Goal: Information Seeking & Learning: Learn about a topic

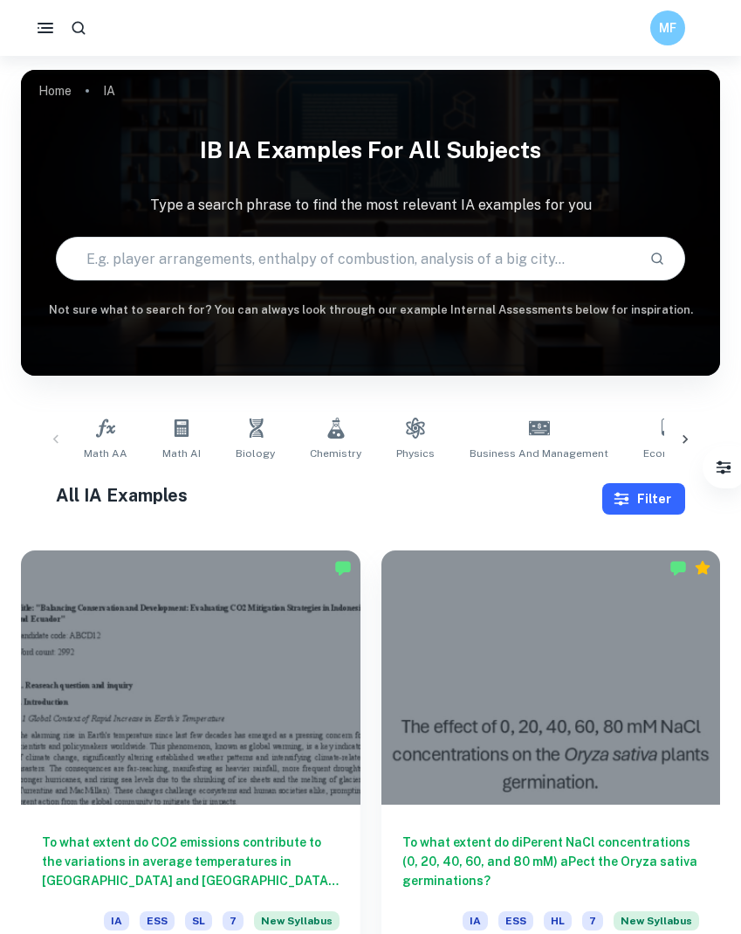
click at [647, 496] on button "Filter" at bounding box center [644, 498] width 83 height 31
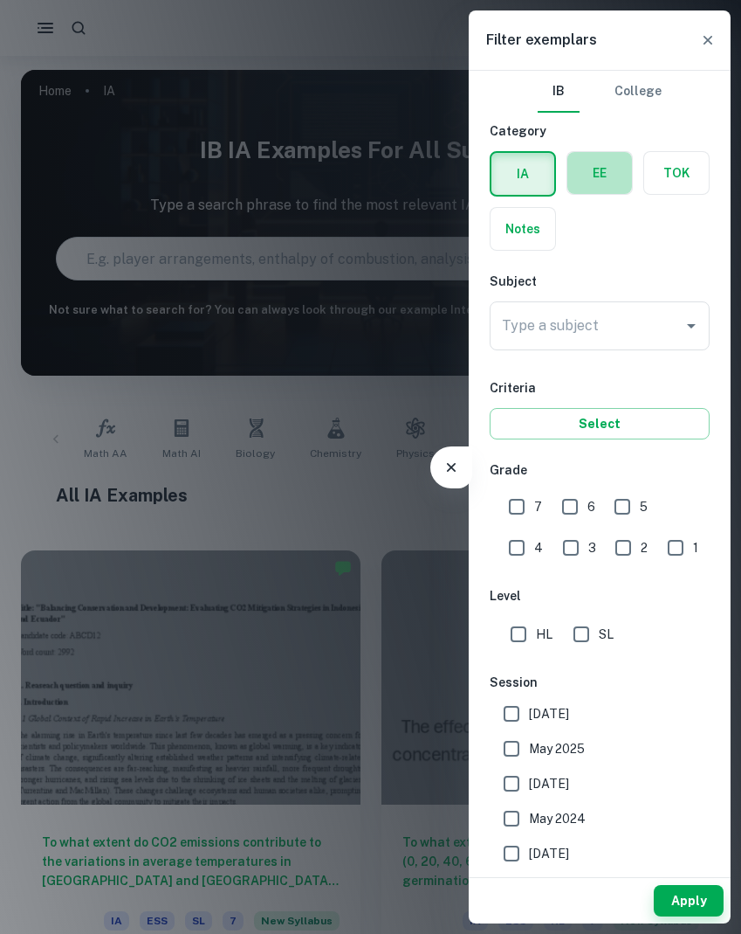
click at [616, 181] on label "button" at bounding box center [600, 173] width 65 height 42
click at [0, 0] on input "radio" at bounding box center [0, 0] width 0 height 0
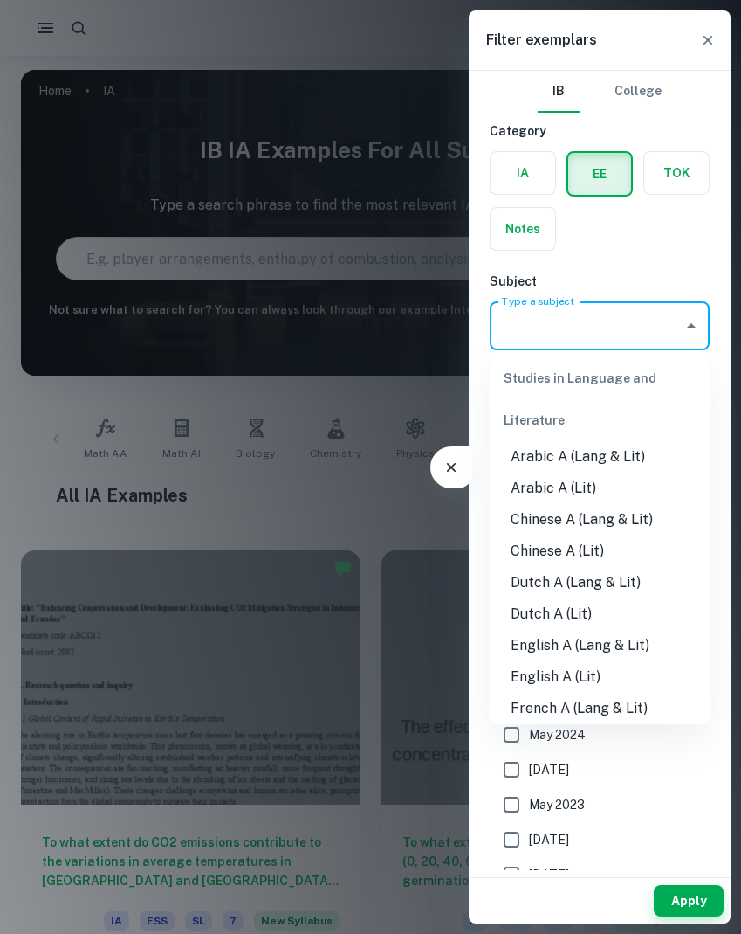
click at [603, 341] on input "Type a subject" at bounding box center [587, 325] width 178 height 33
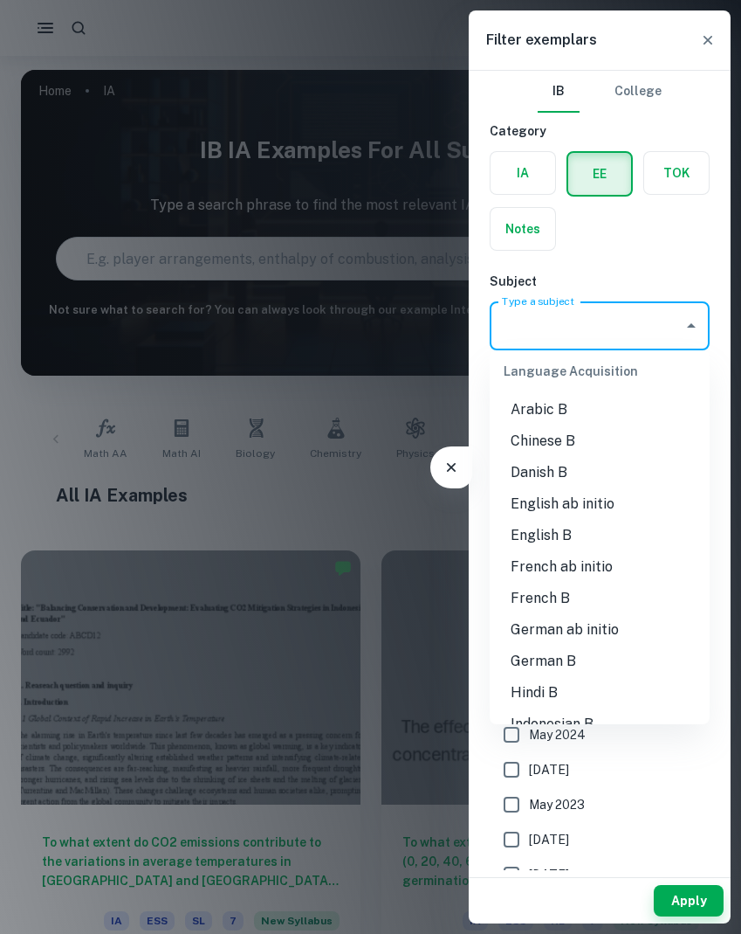
scroll to position [908, 0]
click at [607, 529] on li "English B" at bounding box center [600, 533] width 220 height 31
type input "English B"
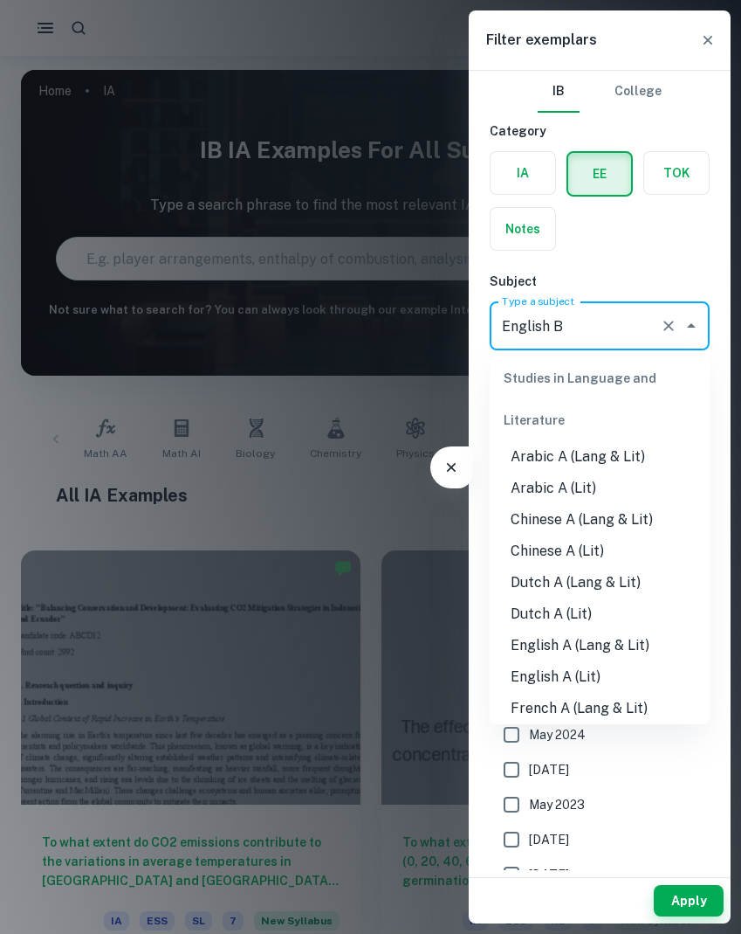
click at [609, 330] on input "English B" at bounding box center [575, 325] width 155 height 33
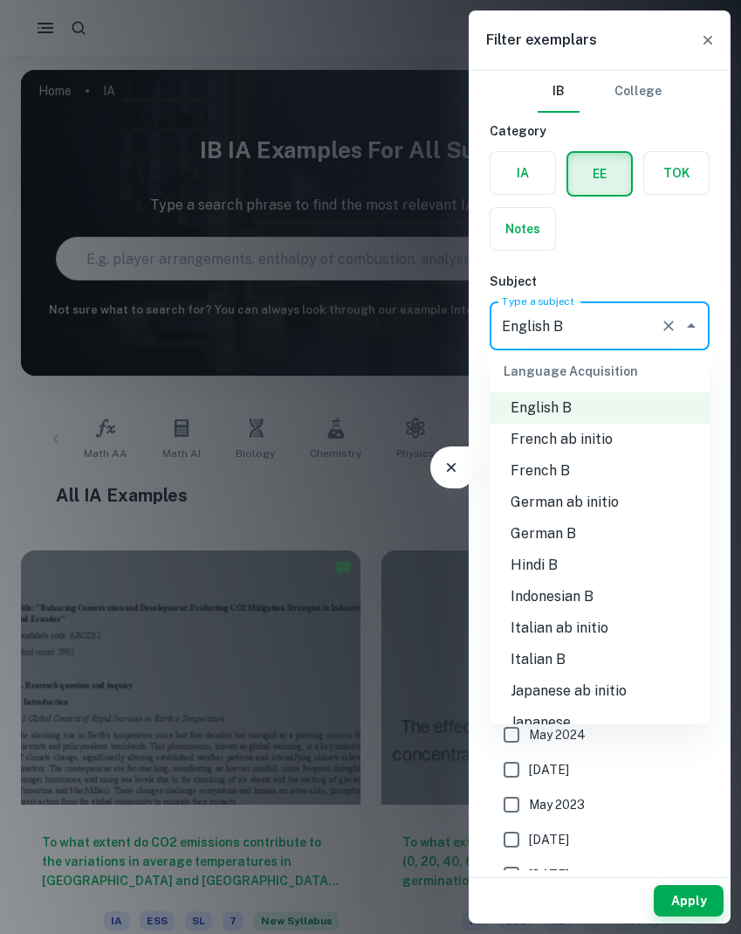
scroll to position [1081, 0]
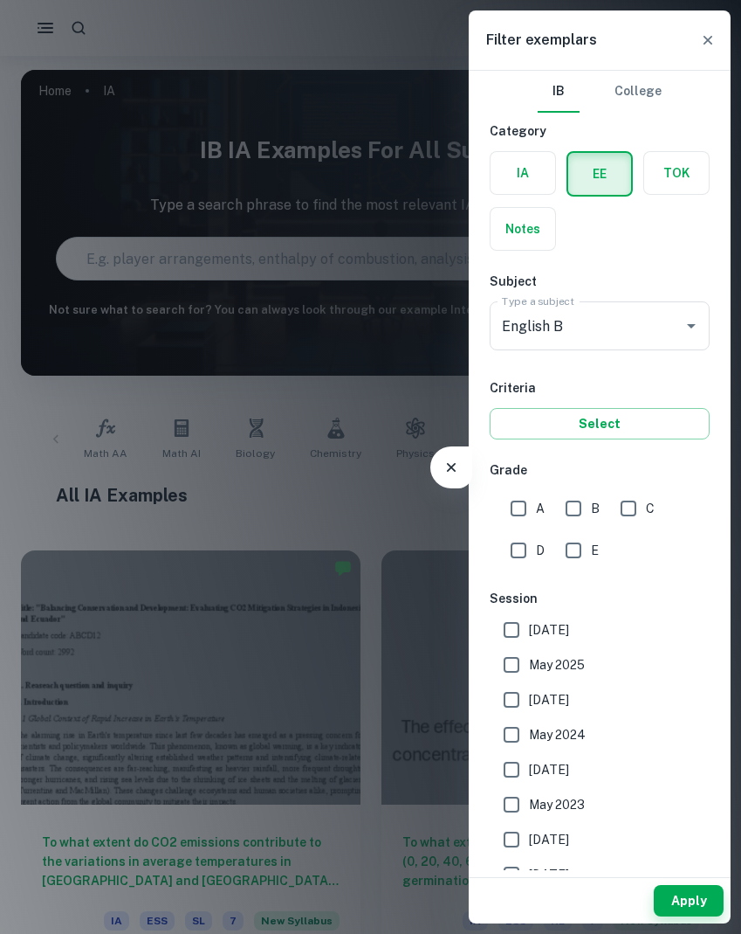
click at [663, 257] on div "IB College Category IA EE TOK Notes Subject Type a subject English B Type a sub…" at bounding box center [600, 534] width 262 height 926
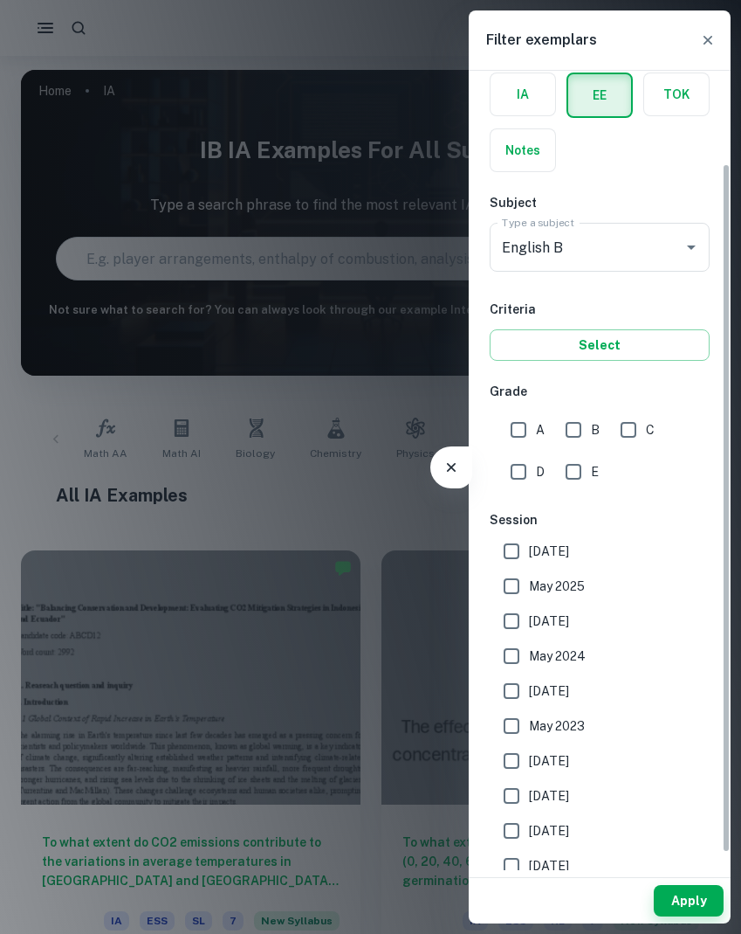
scroll to position [127, 0]
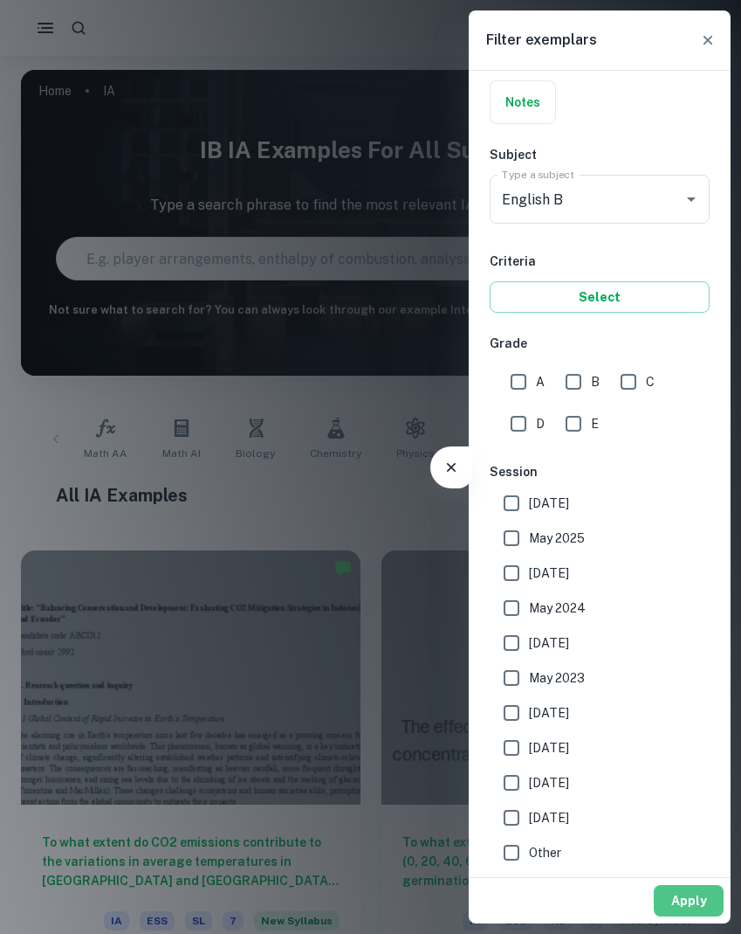
click at [694, 903] on button "Apply" at bounding box center [689, 900] width 70 height 31
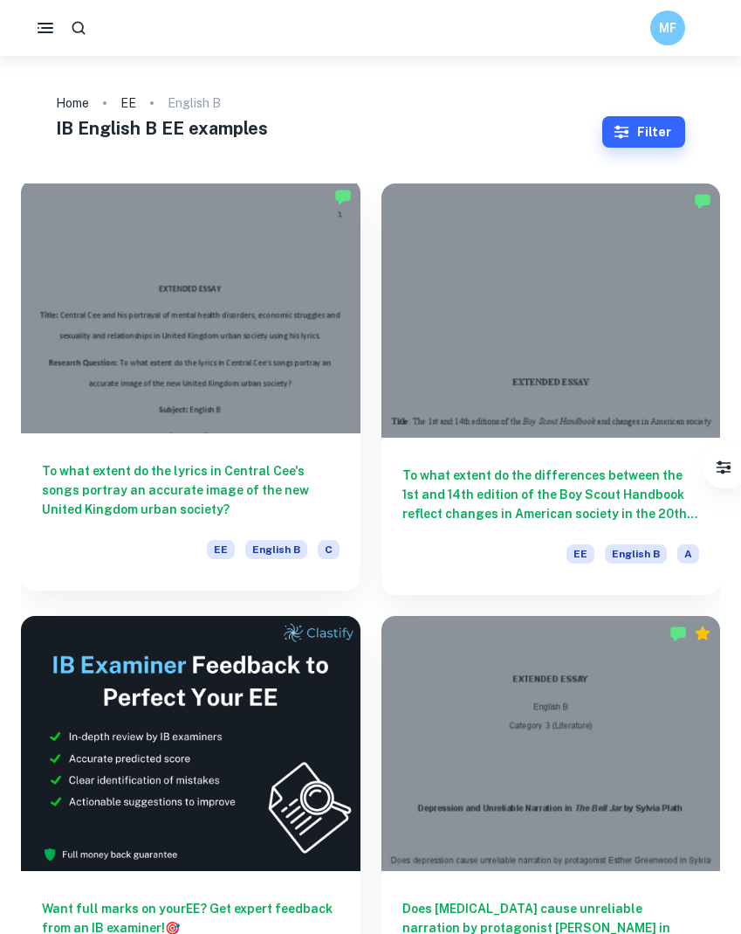
click at [295, 346] on div at bounding box center [191, 306] width 340 height 254
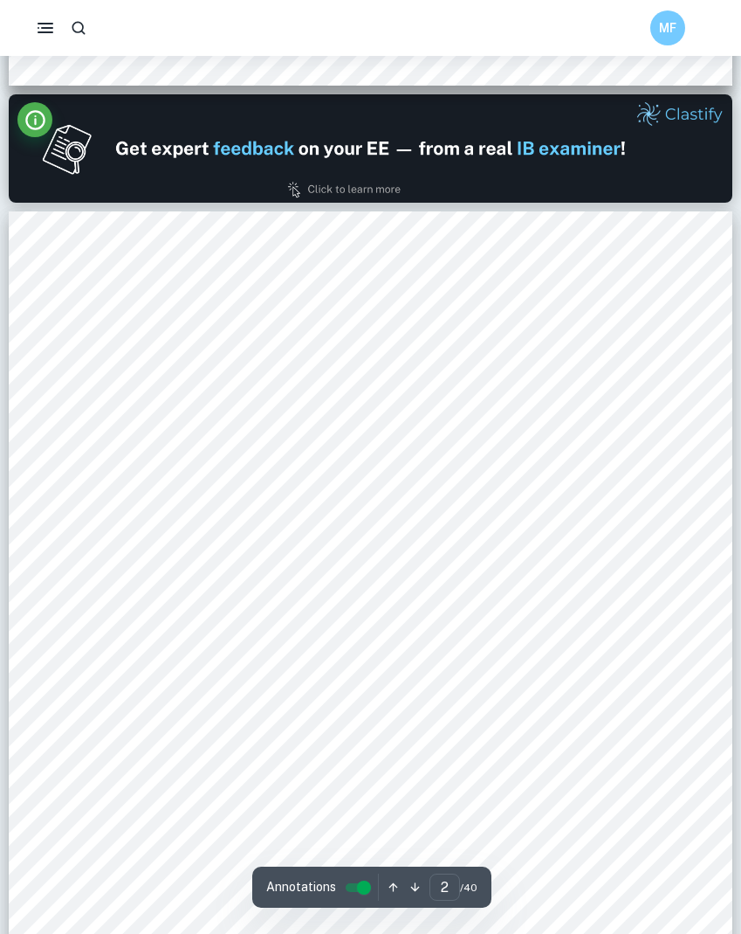
type input "1"
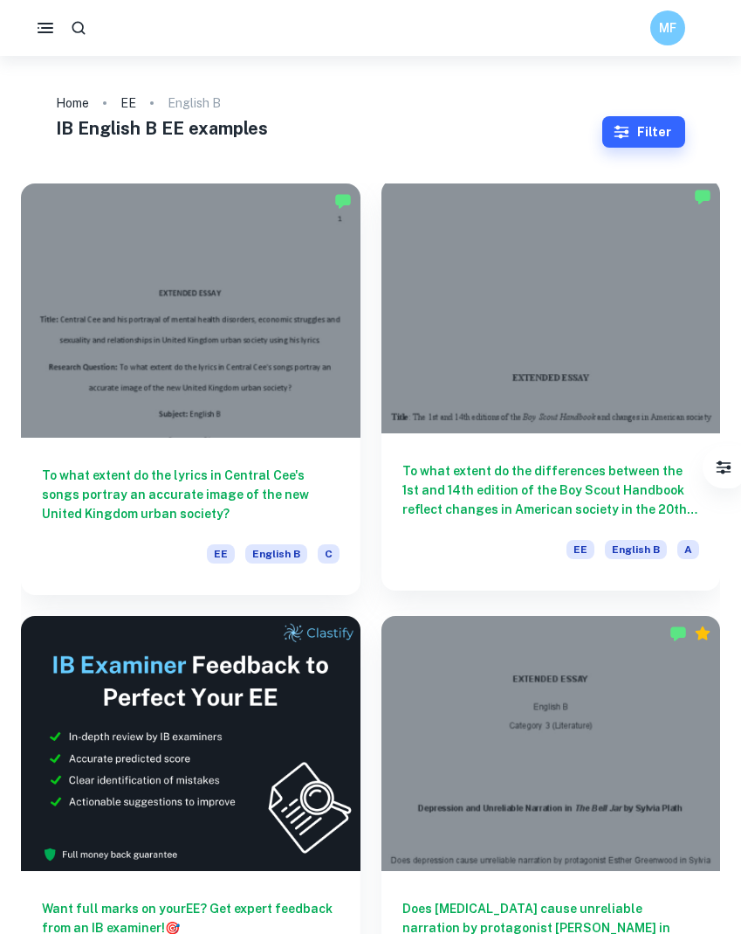
click at [502, 269] on div at bounding box center [552, 306] width 340 height 254
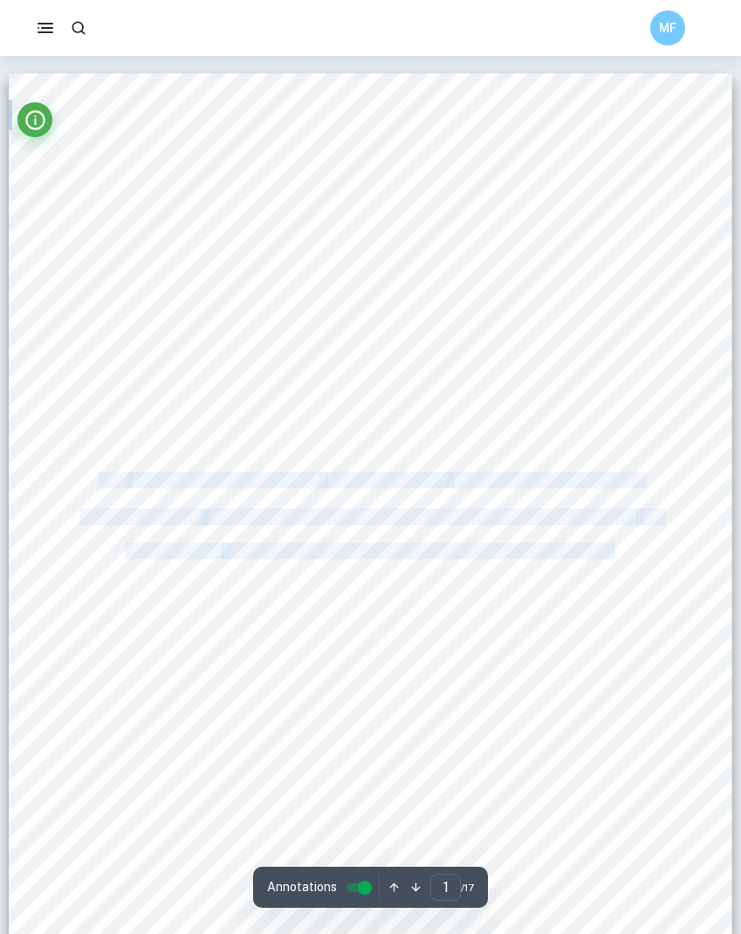
drag, startPoint x: 98, startPoint y: 479, endPoint x: 614, endPoint y: 548, distance: 520.7
click at [614, 548] on div "0 EXTENDED ESSAY Title : The 1st and 14th editions of the Boy Scout Handbook an…" at bounding box center [371, 585] width 724 height 1024
copy div "Title : The 1st and 14th editions of the Boy Scout Handbook and changes in Amer…"
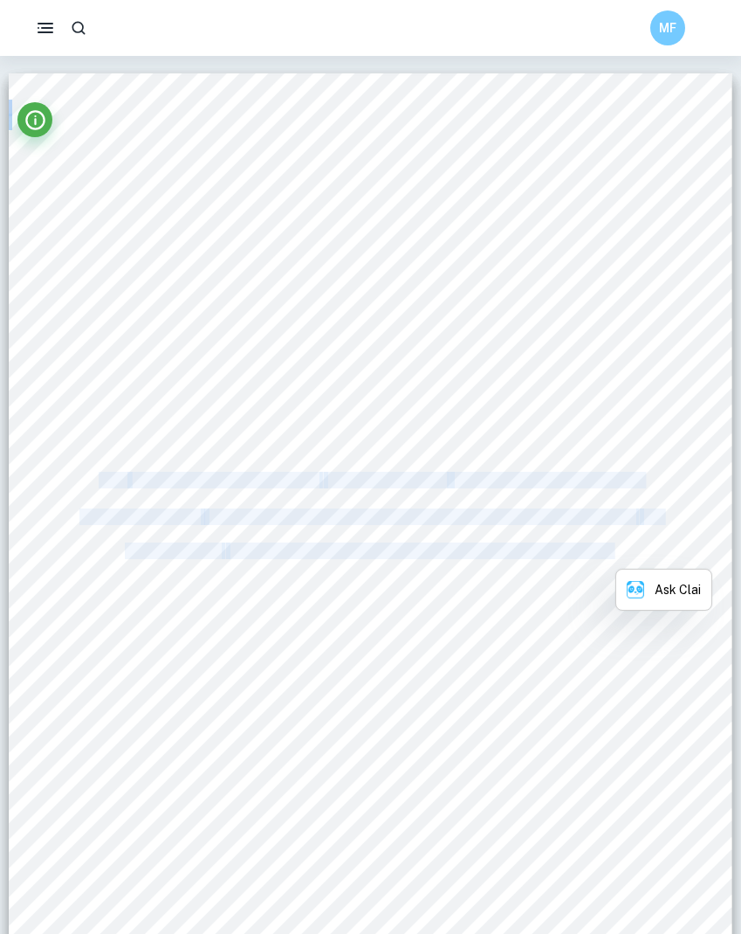
click at [614, 548] on span "reflect changes in American society in the 20th and 21st centuries?" at bounding box center [420, 551] width 389 height 15
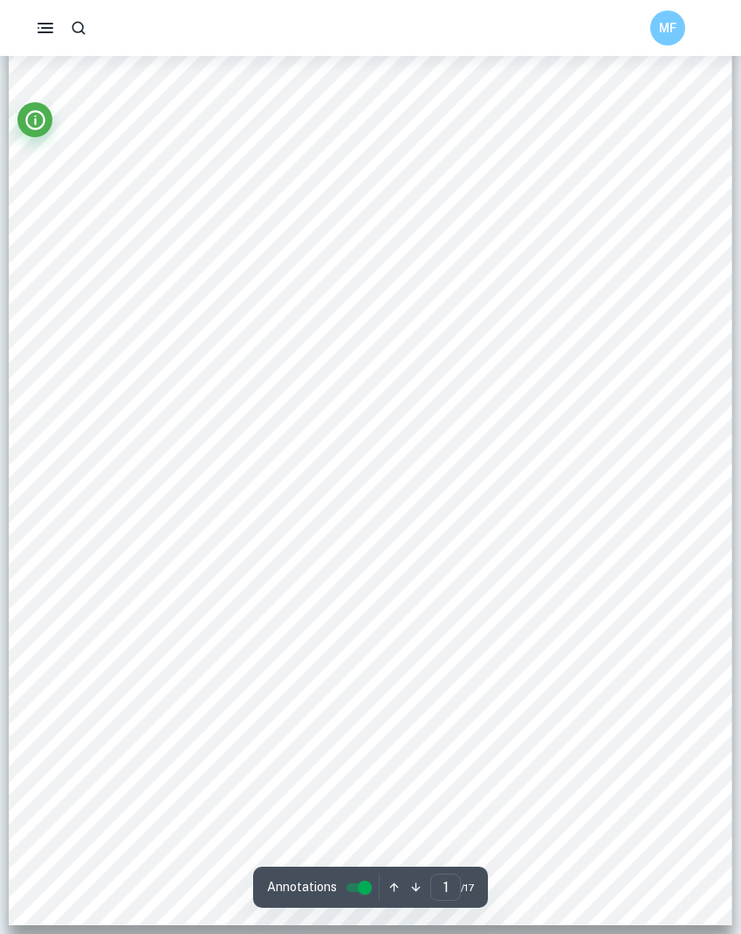
scroll to position [151, 0]
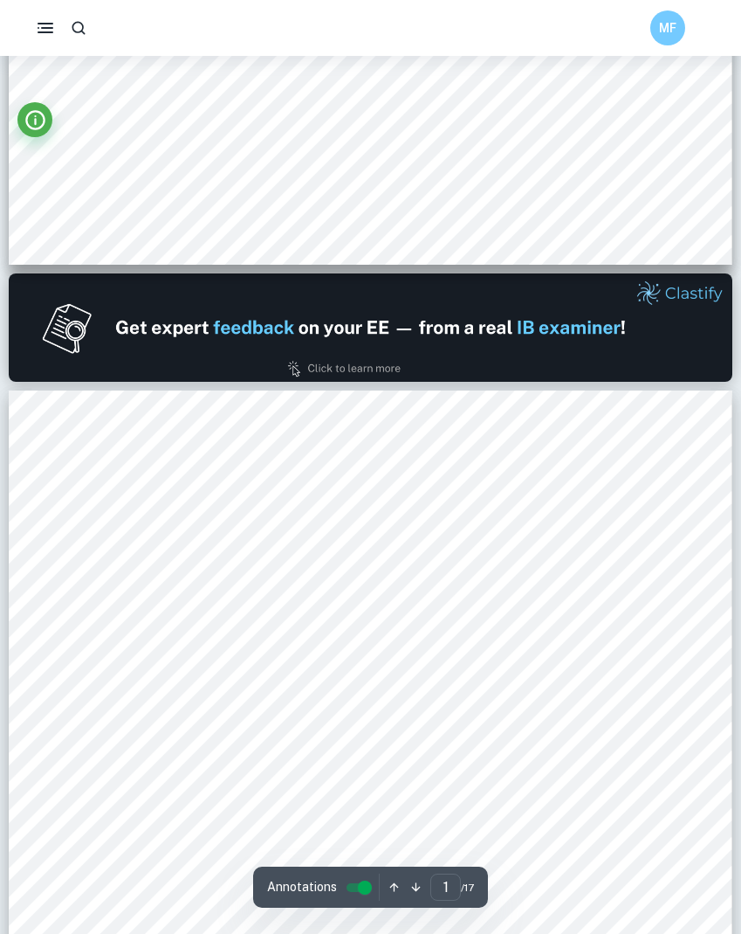
type input "2"
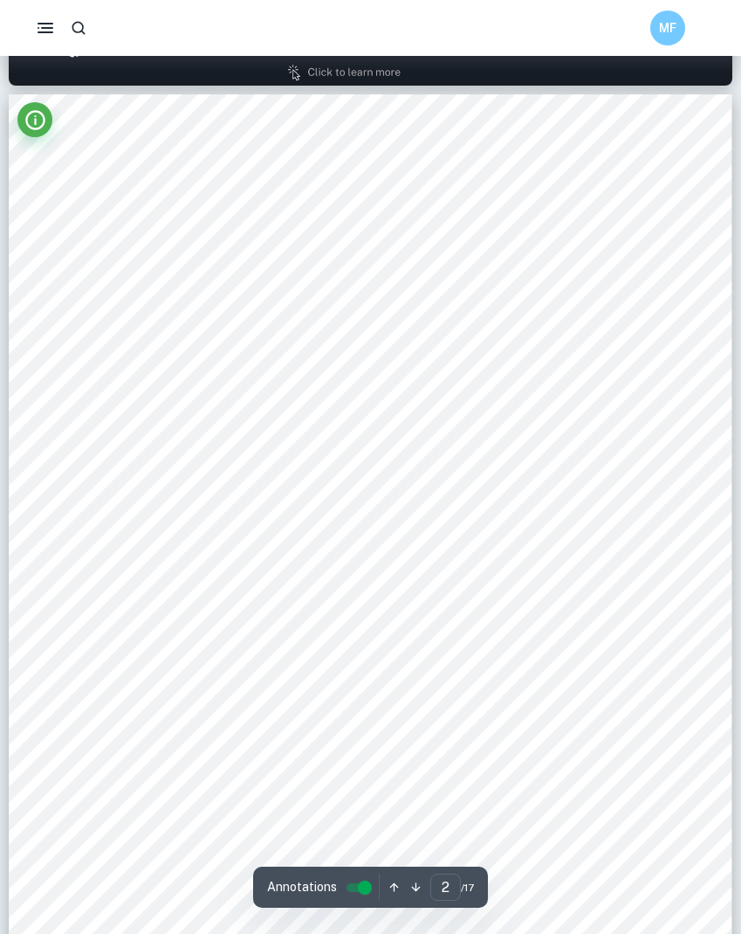
scroll to position [950, 0]
